Goal: Information Seeking & Learning: Learn about a topic

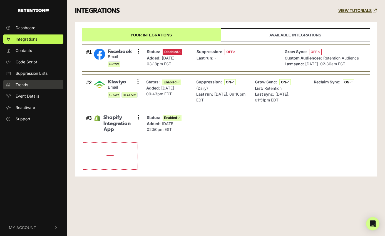
click at [28, 86] on link "Trends" at bounding box center [33, 84] width 60 height 9
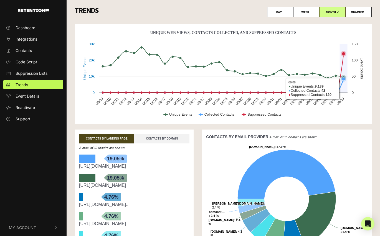
click at [345, 79] on icon "Unique Web Views, Contacts Collected, And Suppressed Contacts" at bounding box center [343, 78] width 3 height 3
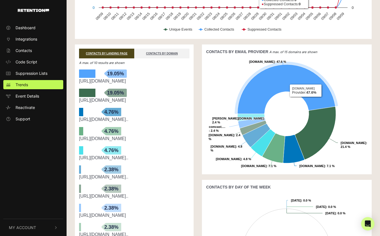
scroll to position [181, 0]
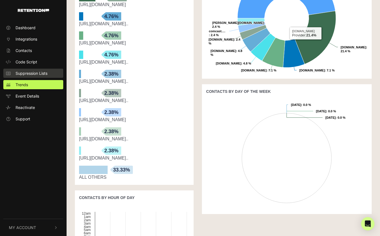
click at [34, 70] on span "Suppression Lists" at bounding box center [32, 73] width 32 height 6
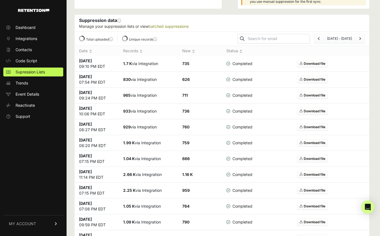
scroll to position [109, 0]
